Goal: Task Accomplishment & Management: Manage account settings

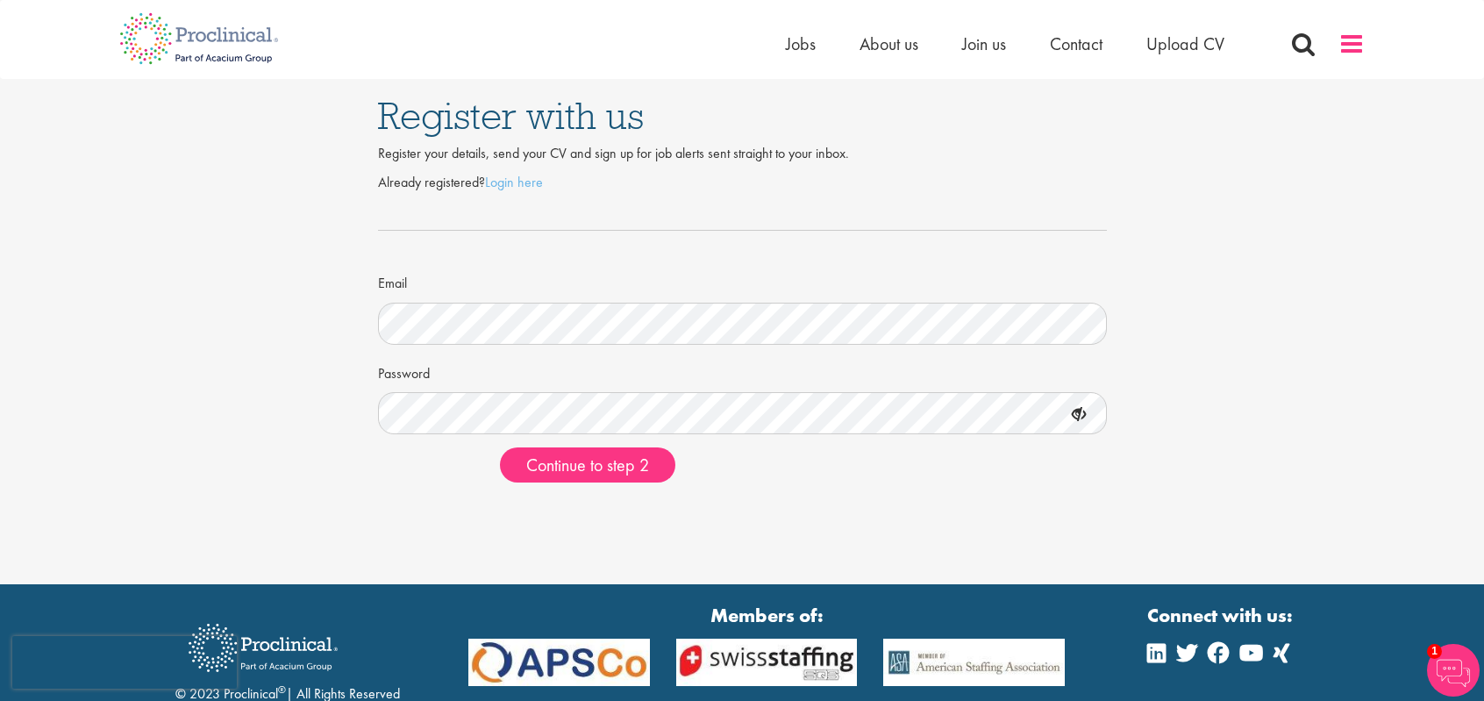
click at [1356, 51] on span at bounding box center [1352, 44] width 26 height 26
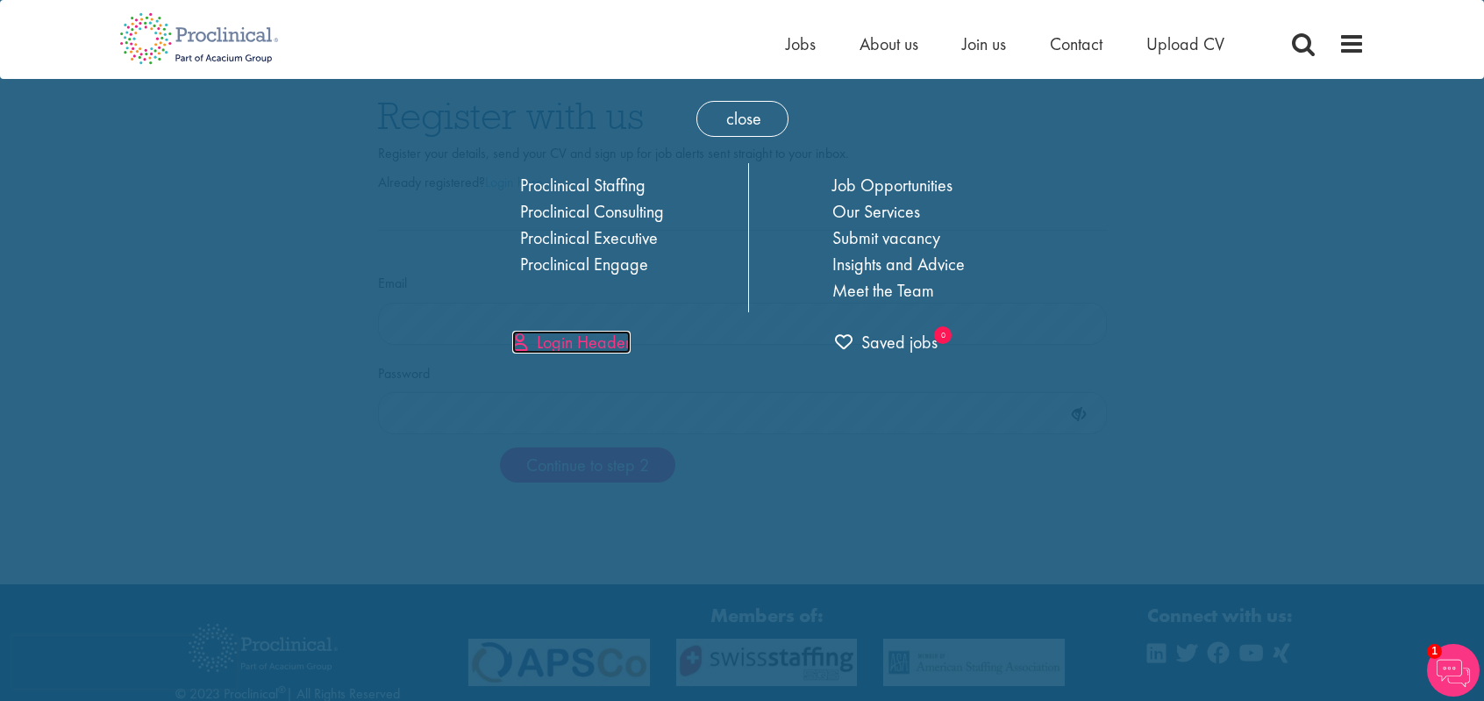
click at [600, 337] on link "Login Header" at bounding box center [571, 342] width 118 height 23
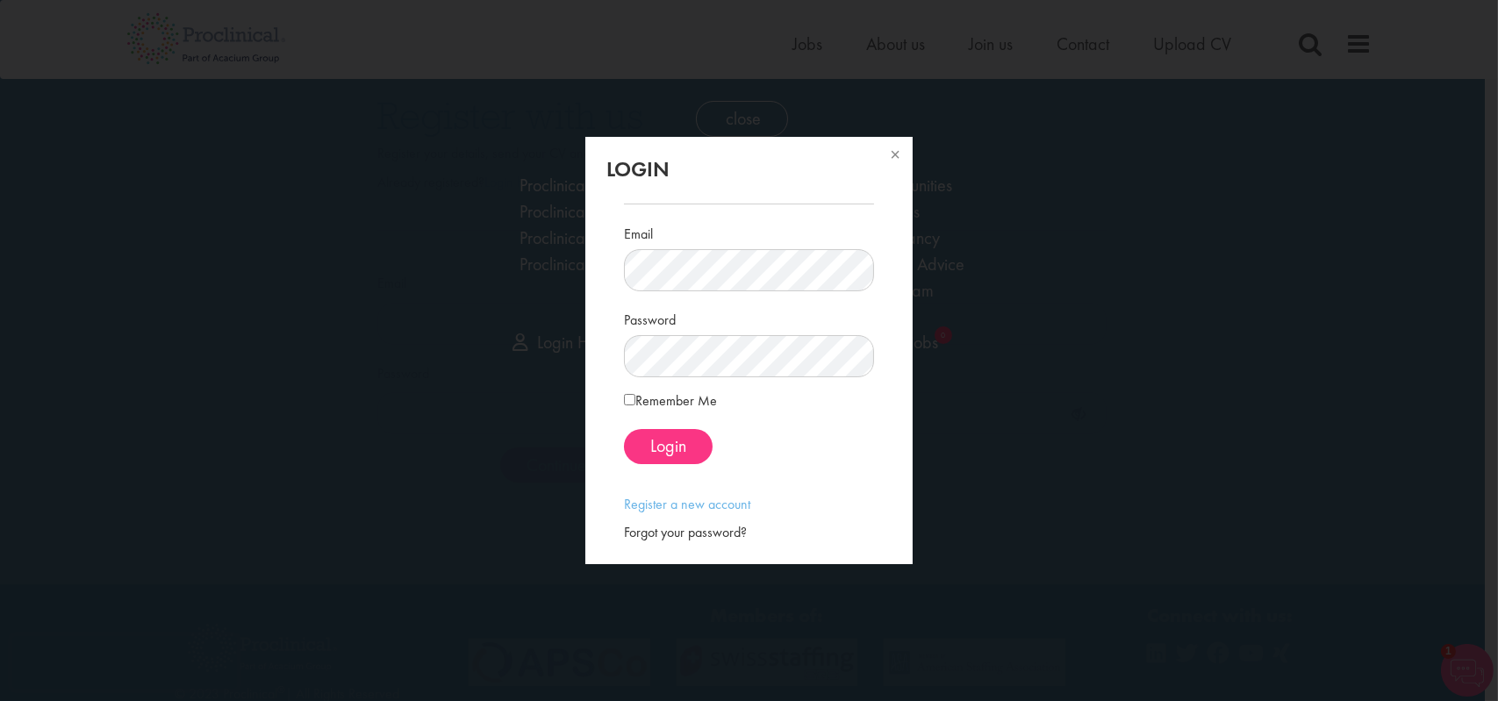
click at [681, 529] on div "Forgot your password?" at bounding box center [749, 533] width 250 height 20
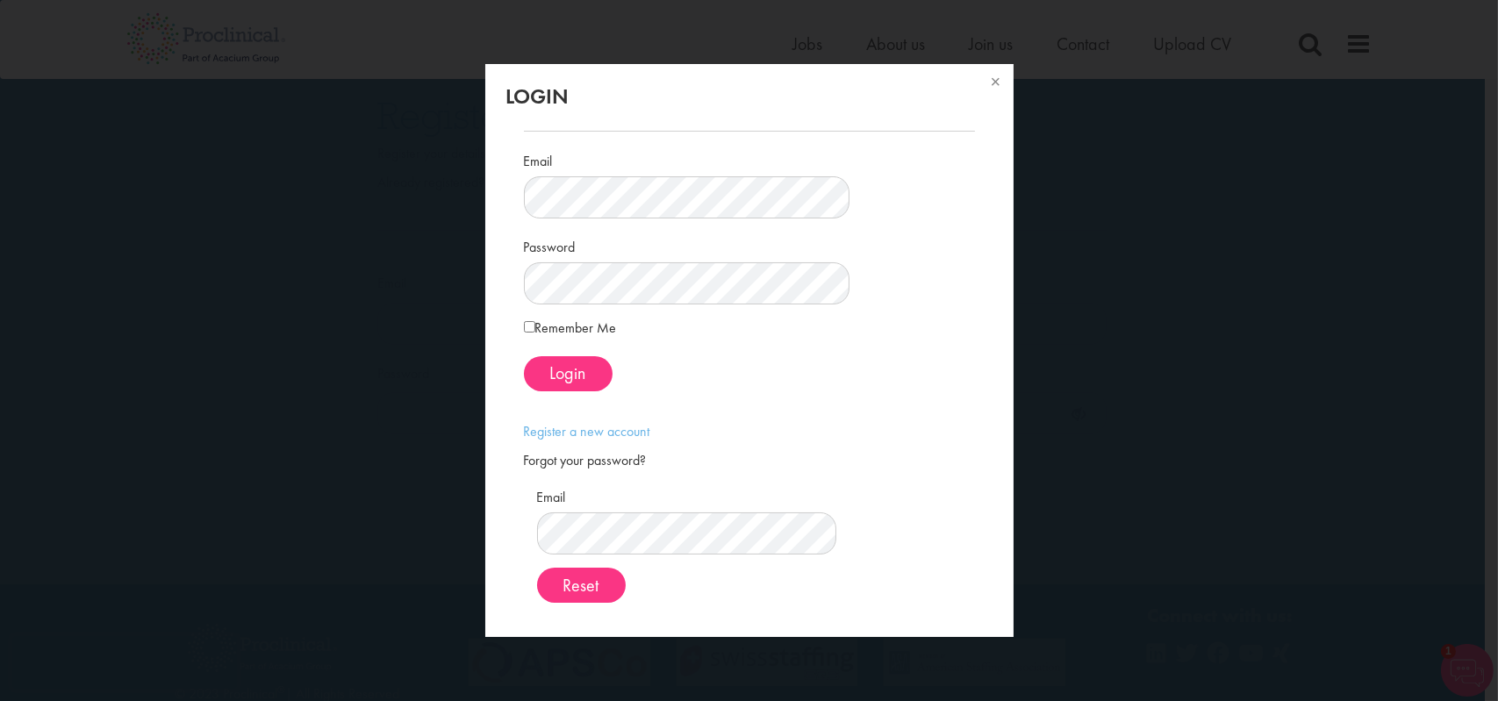
click at [841, 420] on span at bounding box center [749, 413] width 477 height 18
click at [923, 428] on div "Email Password Remember Me Login" at bounding box center [749, 366] width 477 height 499
click at [975, 87] on button at bounding box center [994, 83] width 39 height 39
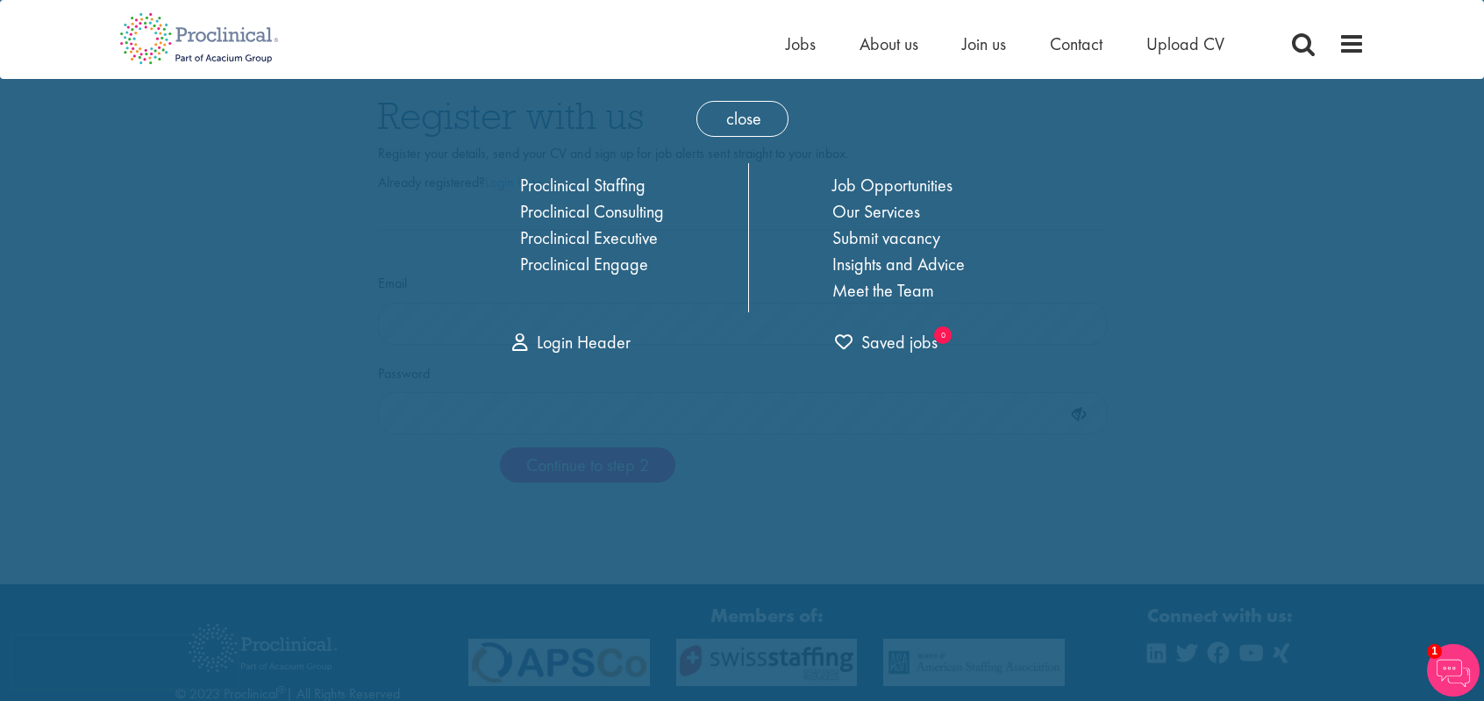
click at [1200, 248] on div "close Home Jobs About us Join us Contact Upload CV Proclinical Staffing Proclin…" at bounding box center [742, 401] width 1484 height 803
click at [743, 122] on span "close" at bounding box center [743, 119] width 92 height 36
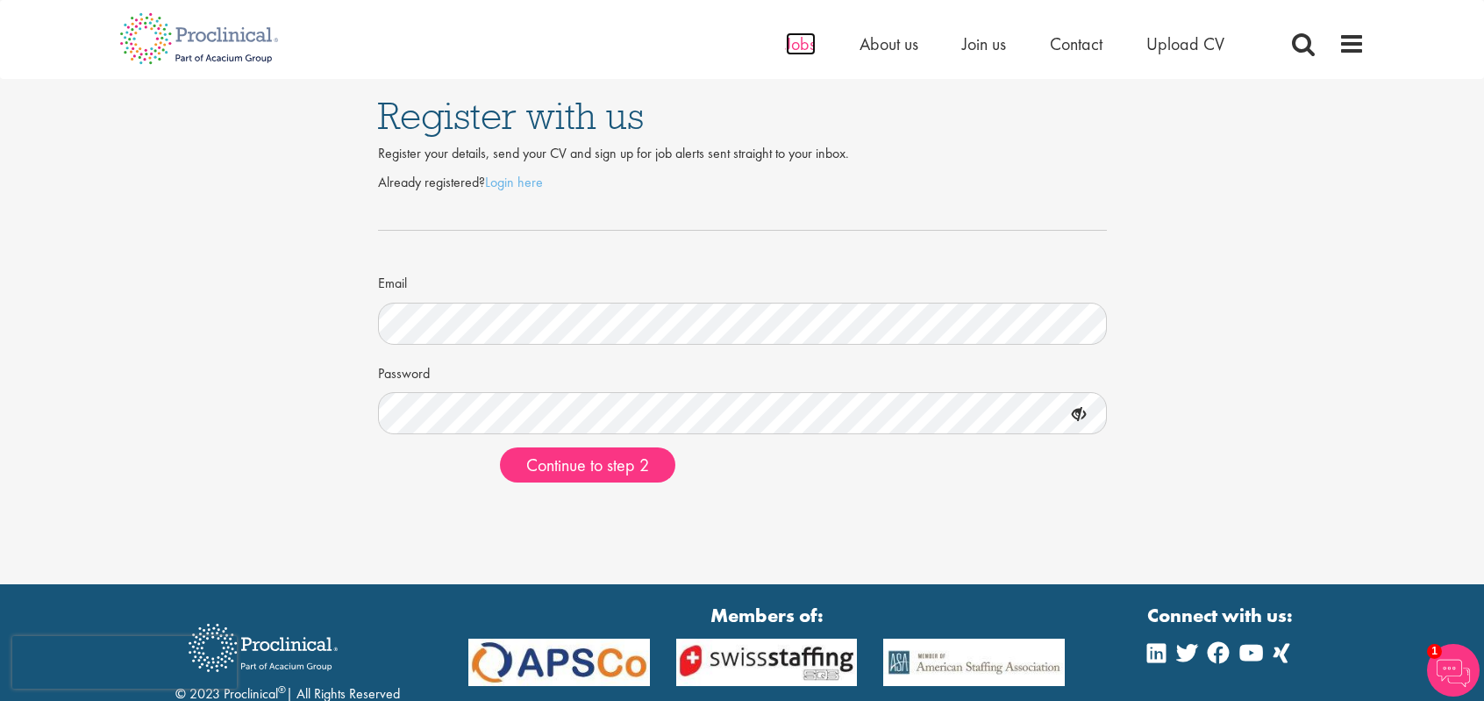
click at [814, 50] on span "Jobs" at bounding box center [801, 43] width 30 height 23
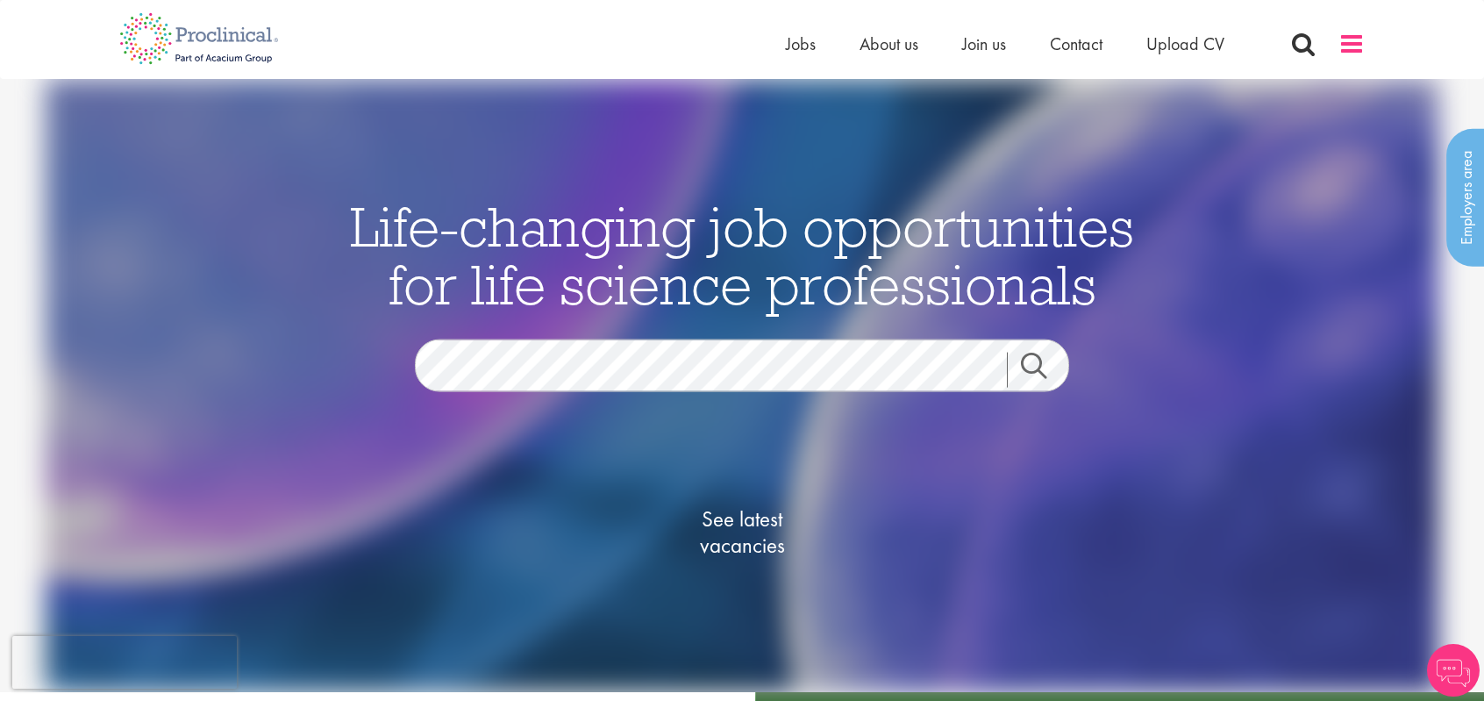
click at [1357, 51] on span at bounding box center [1352, 44] width 26 height 26
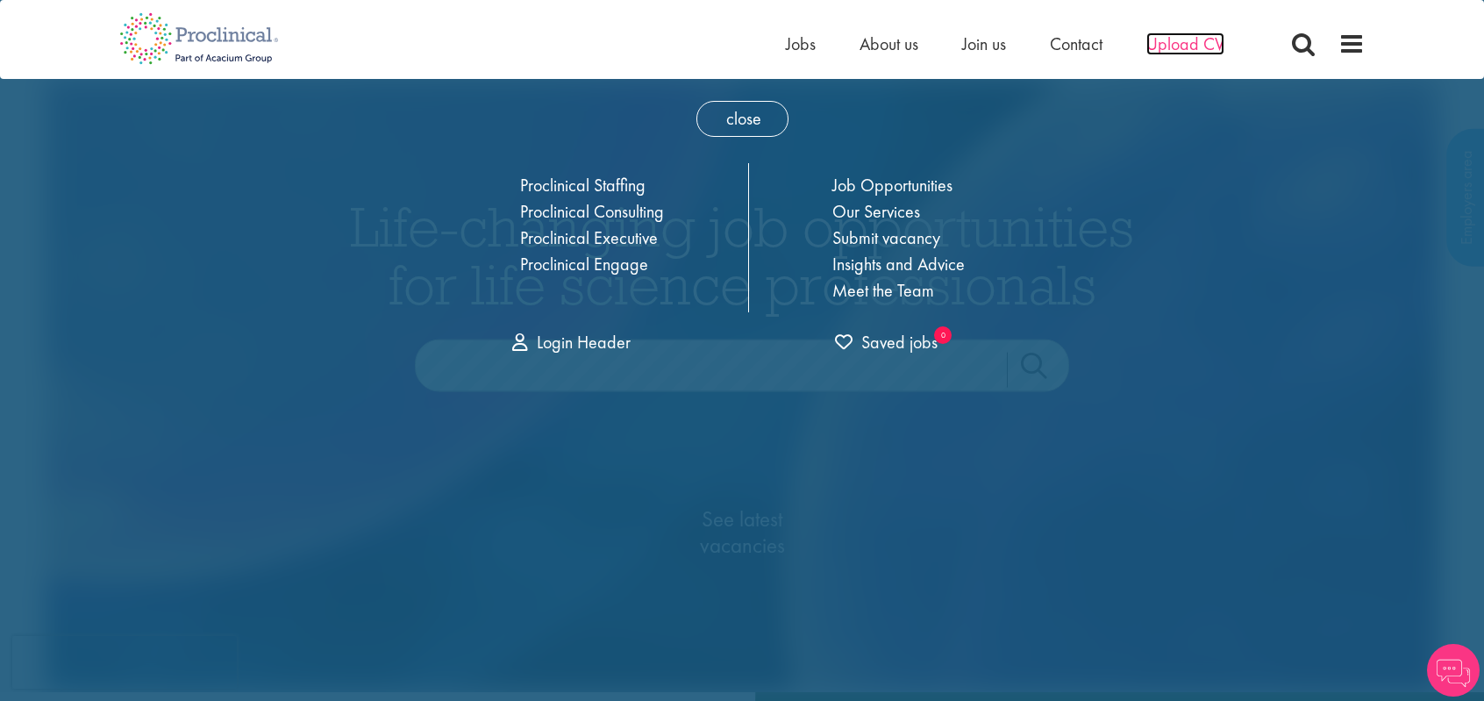
click at [1176, 52] on span "Upload CV" at bounding box center [1186, 43] width 78 height 23
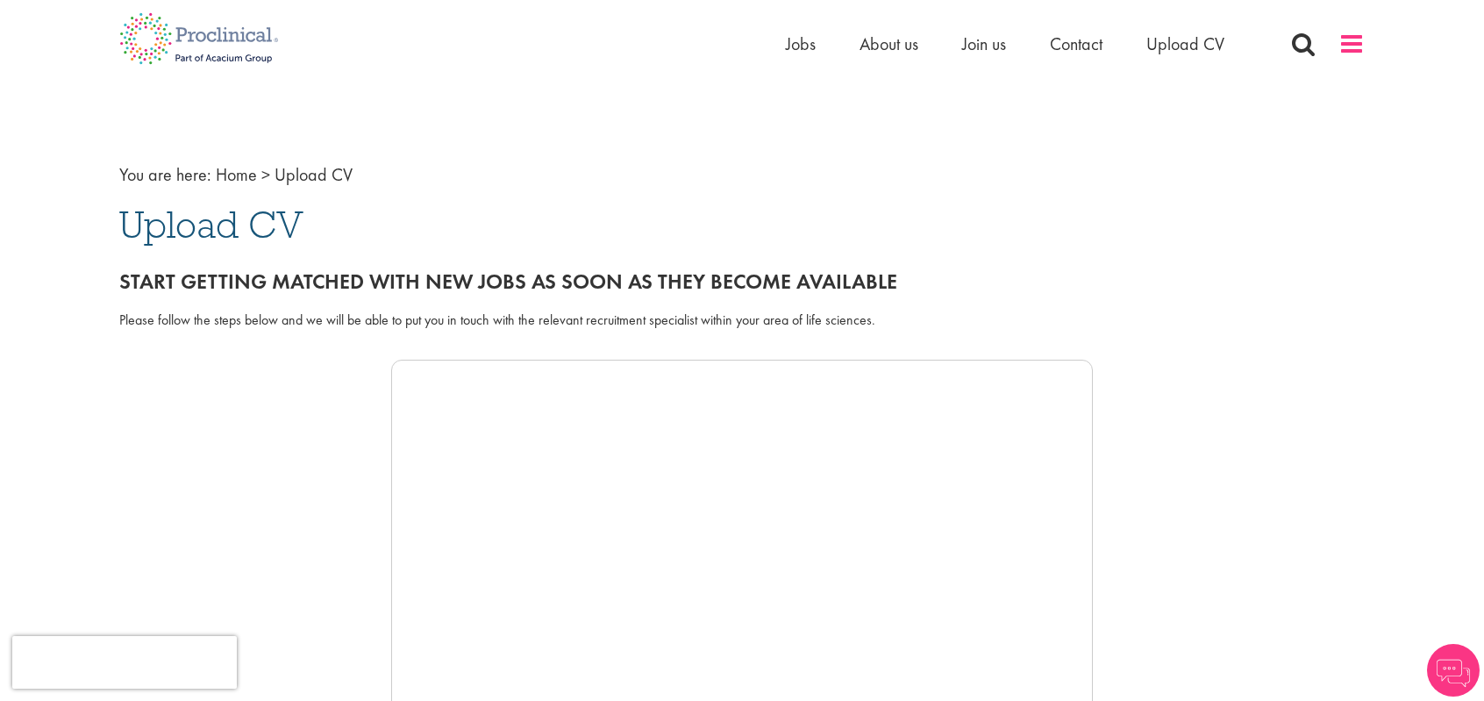
click at [1356, 41] on span at bounding box center [1352, 44] width 26 height 26
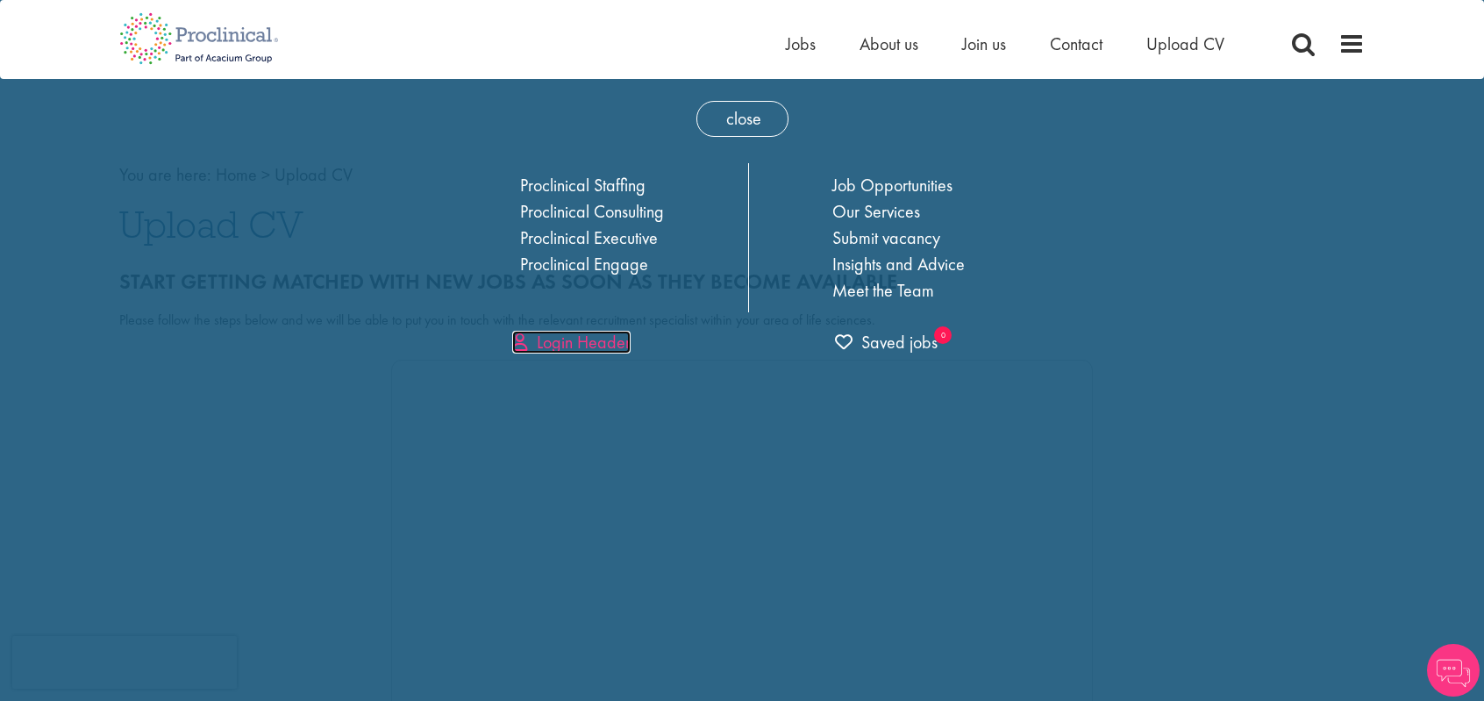
click at [595, 345] on link "Login Header" at bounding box center [571, 342] width 118 height 23
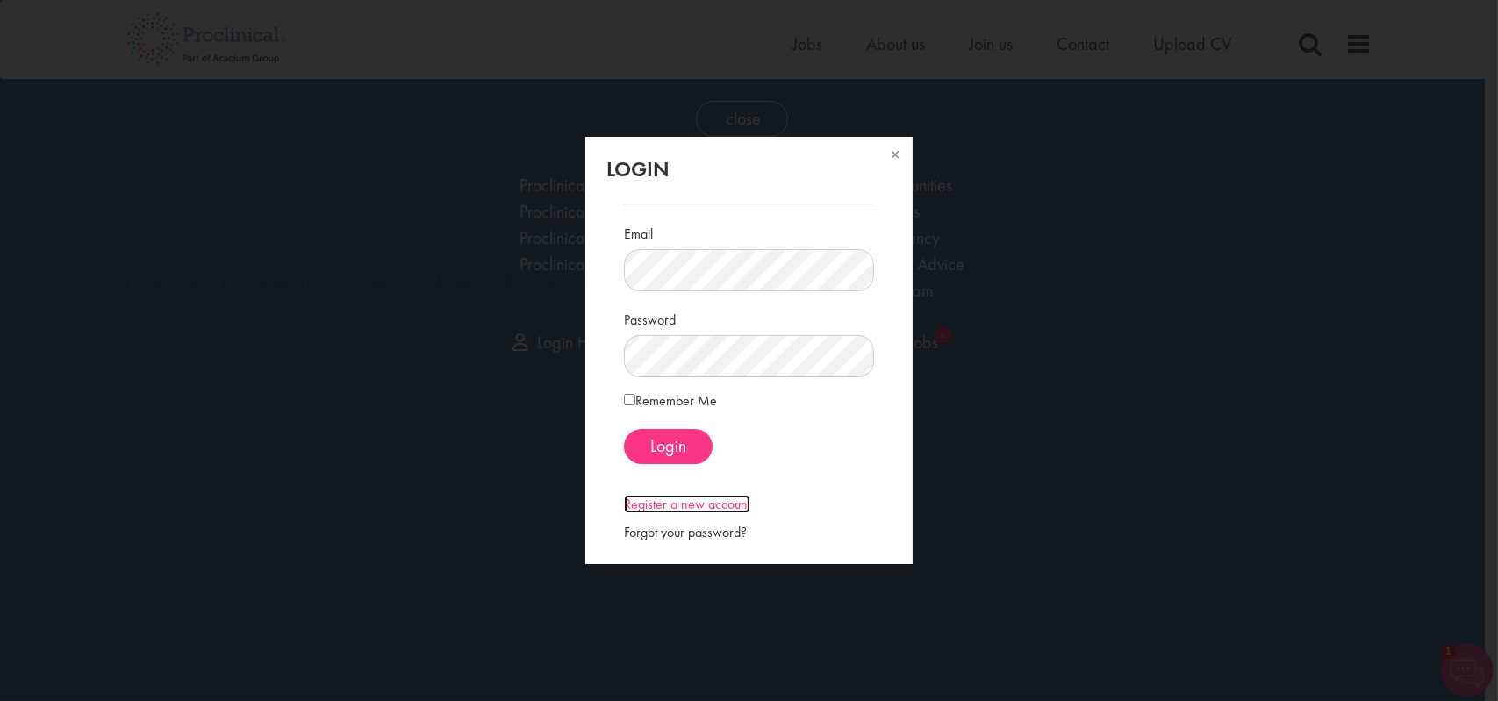
click at [707, 496] on link "Register a new account" at bounding box center [687, 504] width 126 height 18
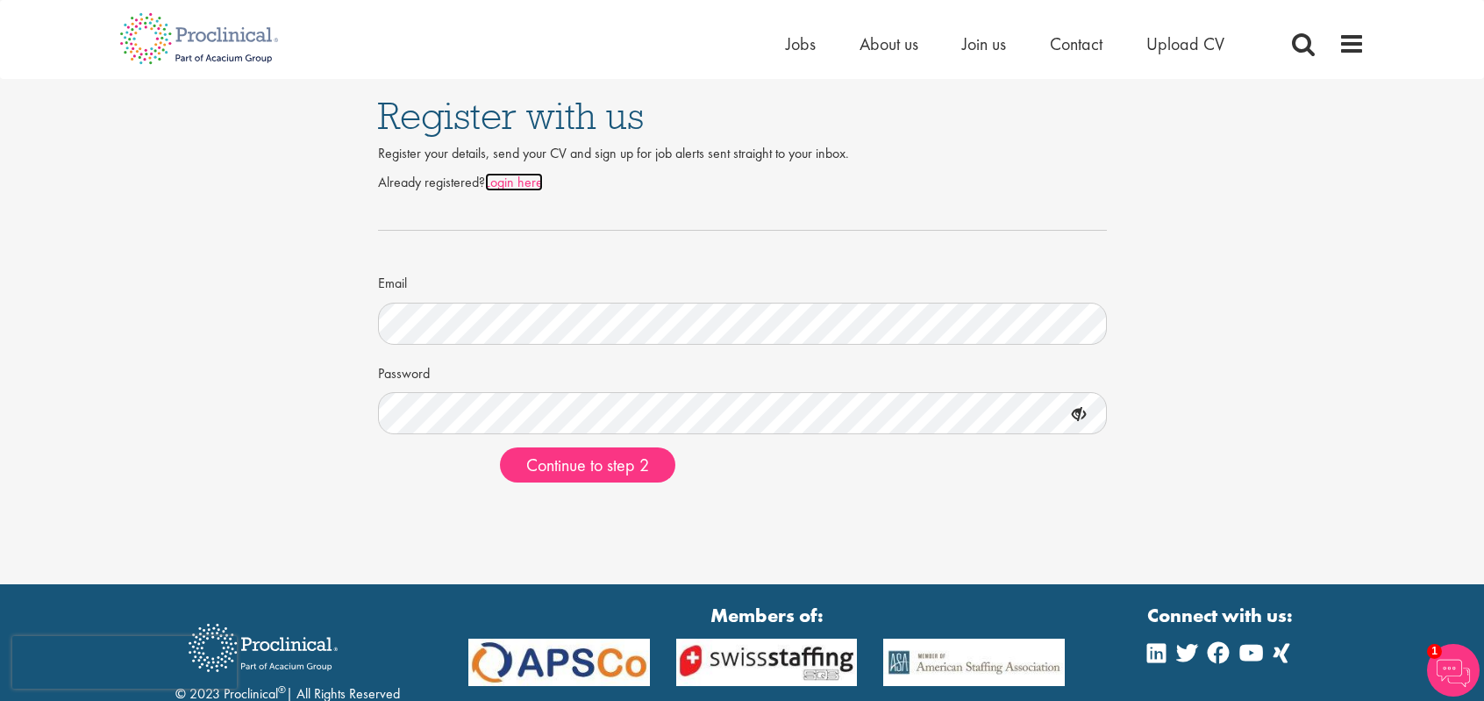
click at [502, 176] on link "Login here" at bounding box center [514, 182] width 58 height 18
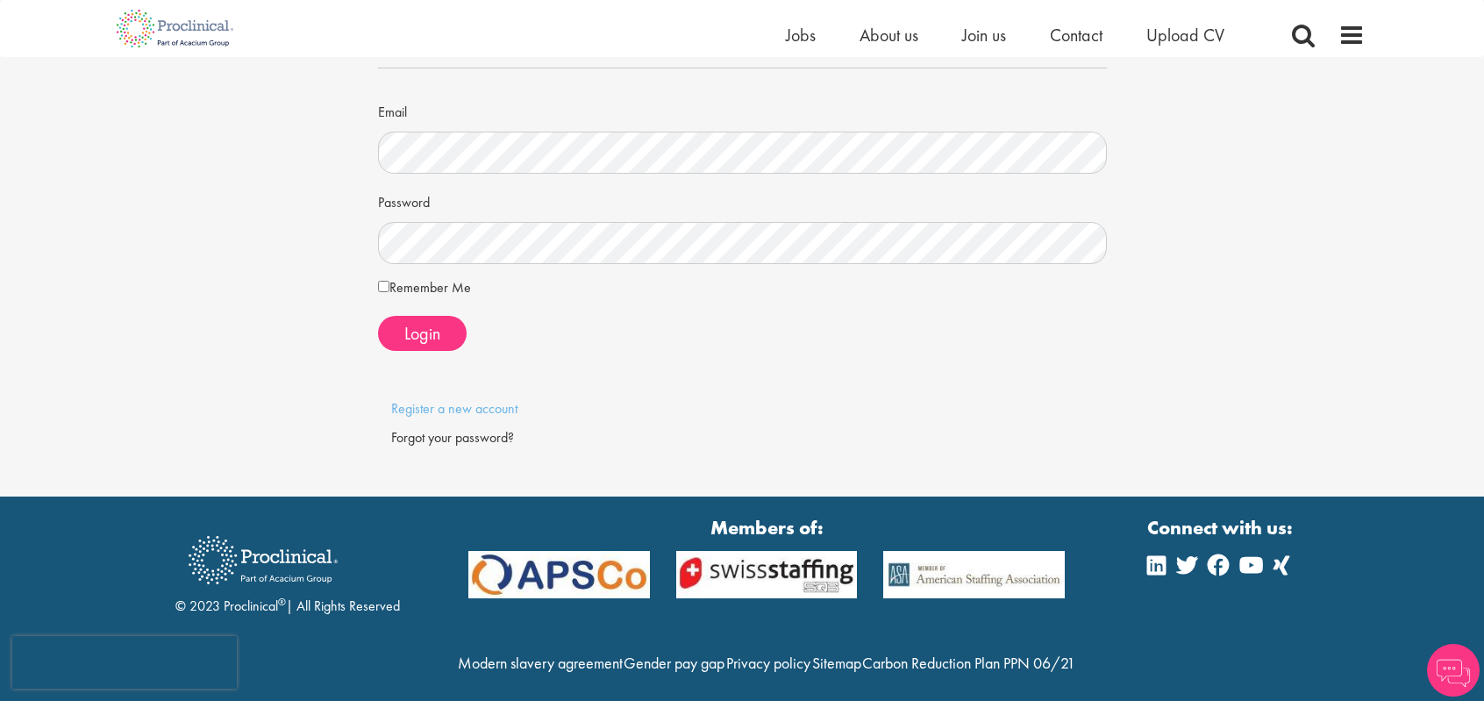
scroll to position [18, 0]
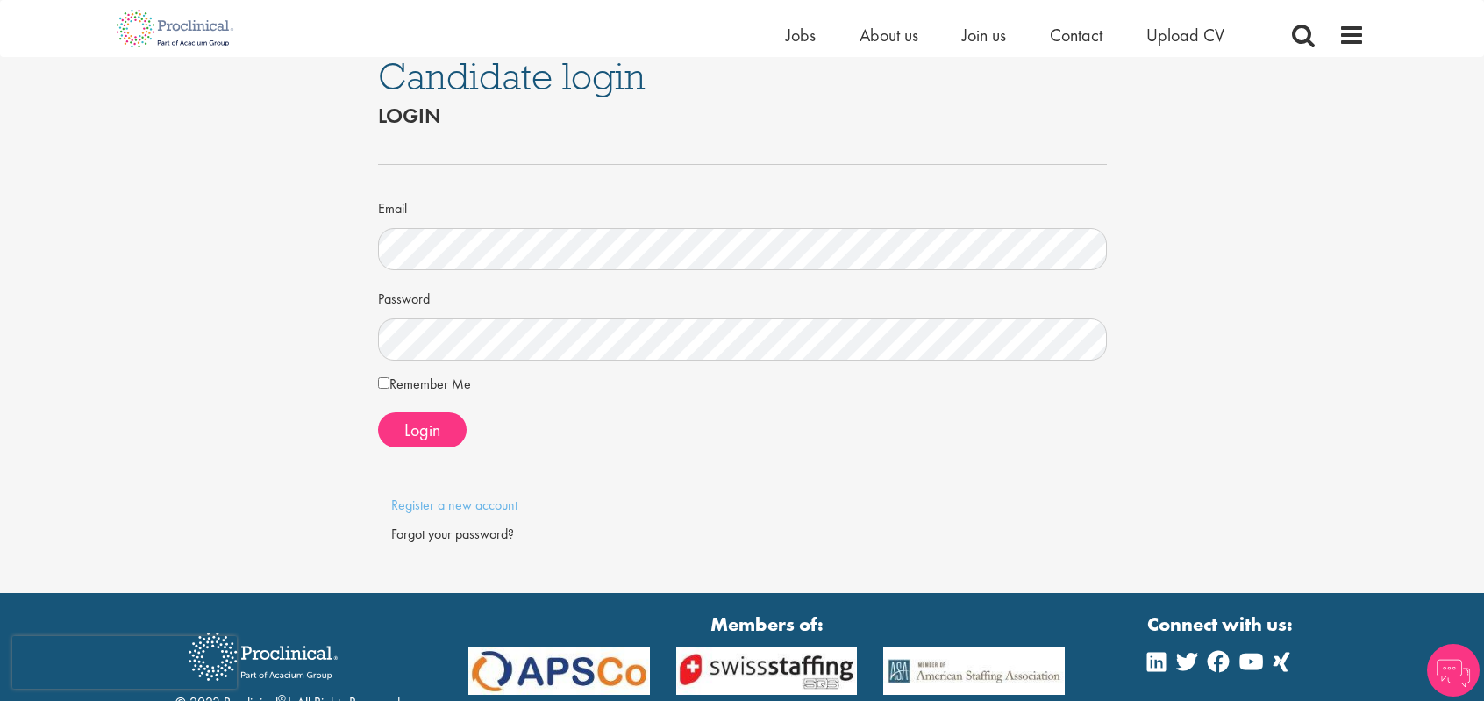
click at [446, 535] on div "Forgot your password?" at bounding box center [742, 535] width 703 height 20
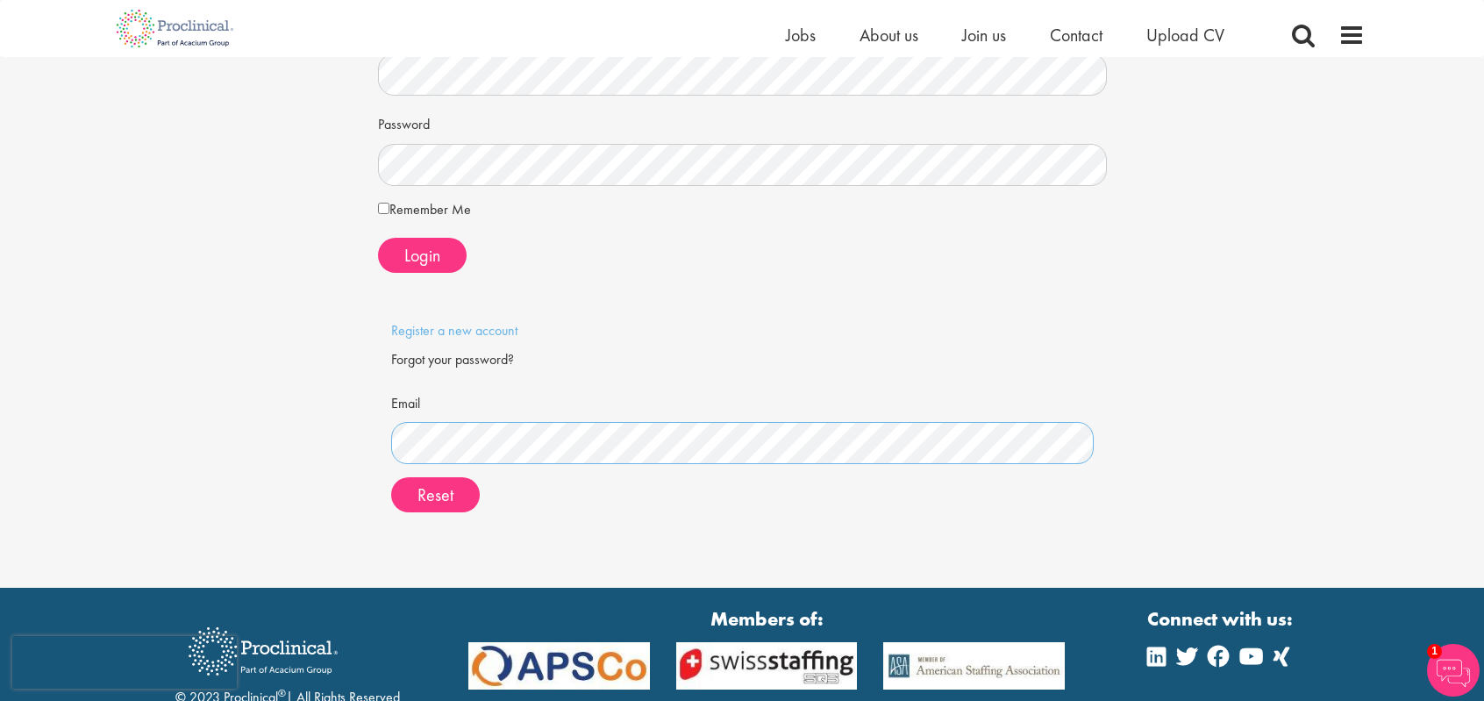
scroll to position [204, 0]
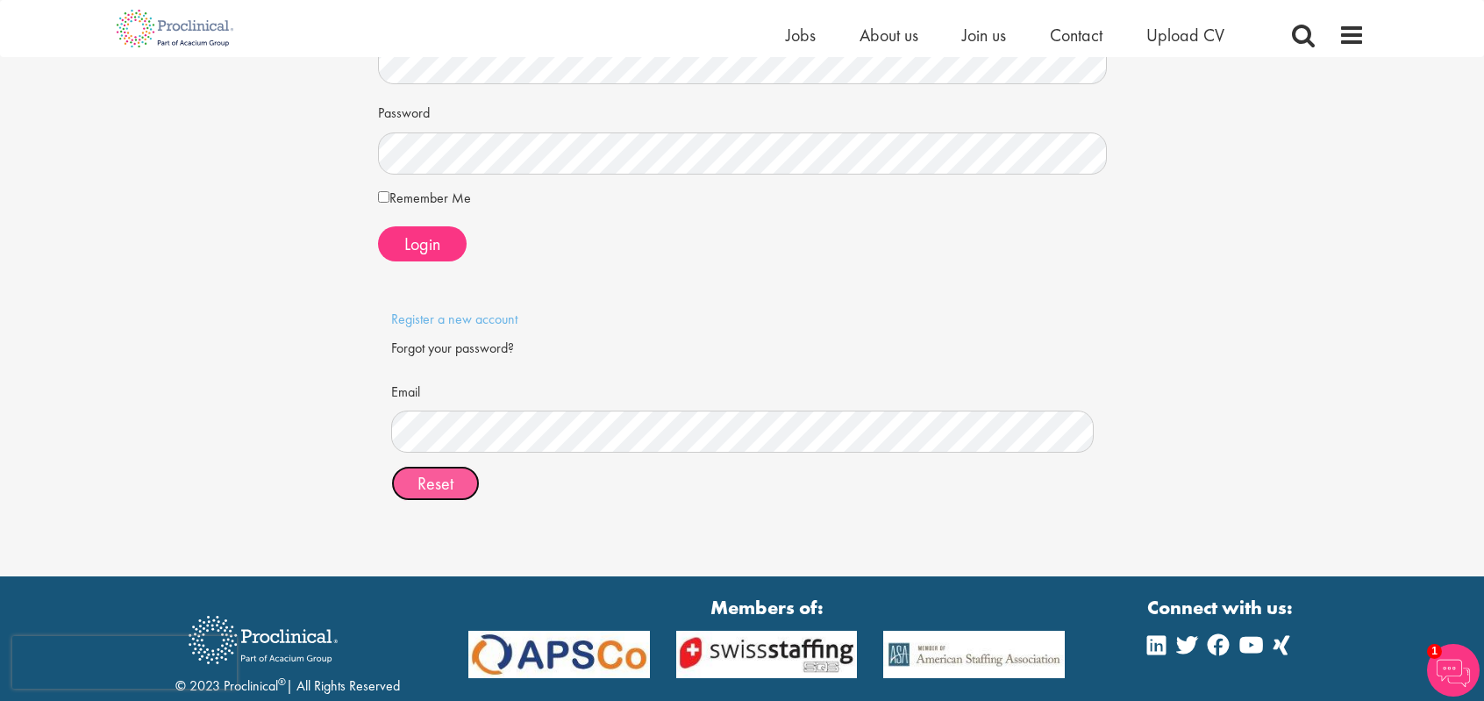
click at [426, 490] on span "Reset" at bounding box center [436, 483] width 36 height 23
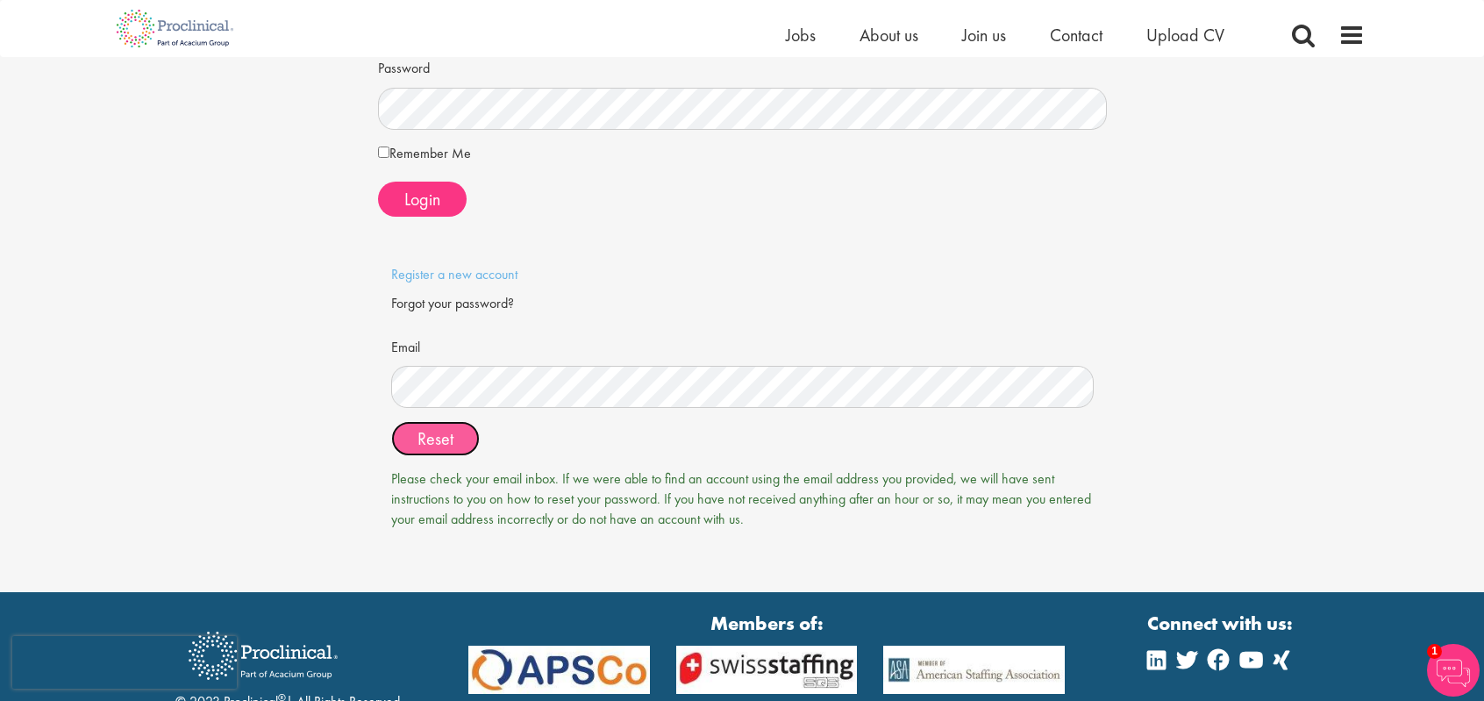
scroll to position [249, 0]
